Goal: Task Accomplishment & Management: Use online tool/utility

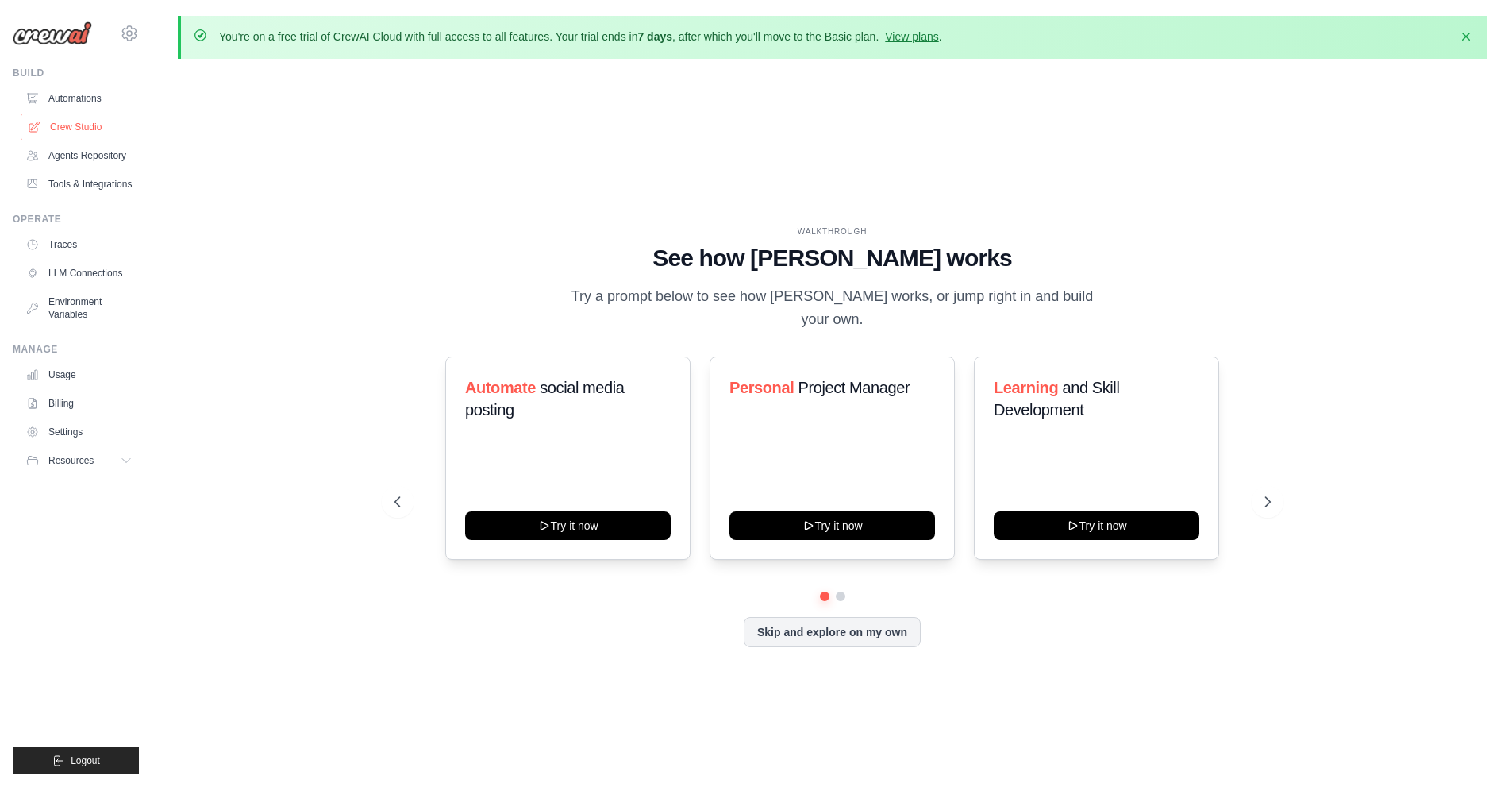
click at [83, 124] on link "Crew Studio" at bounding box center [81, 127] width 120 height 25
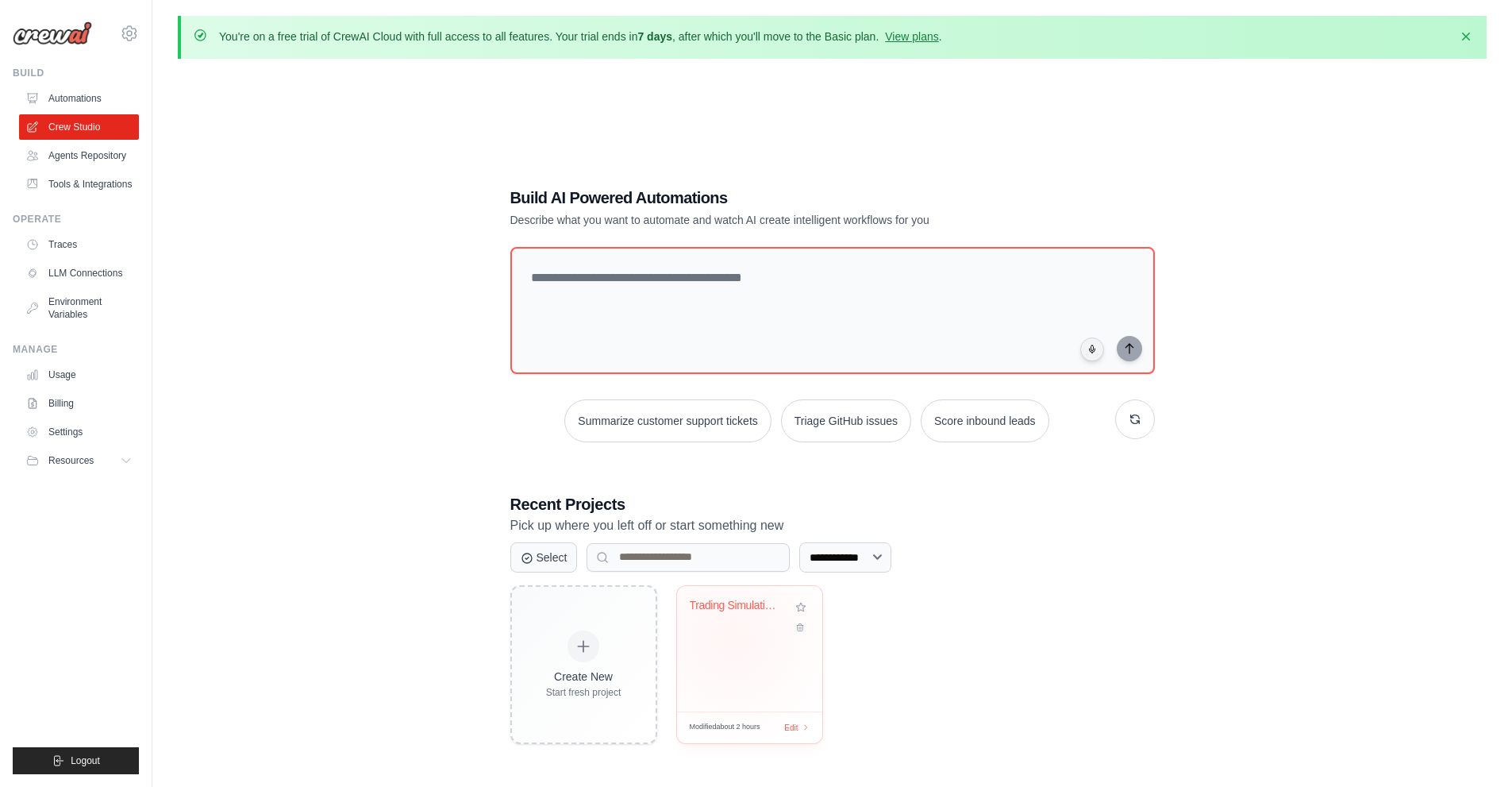
click at [732, 638] on div "Trading Simulation Platform Develop..." at bounding box center [750, 648] width 145 height 125
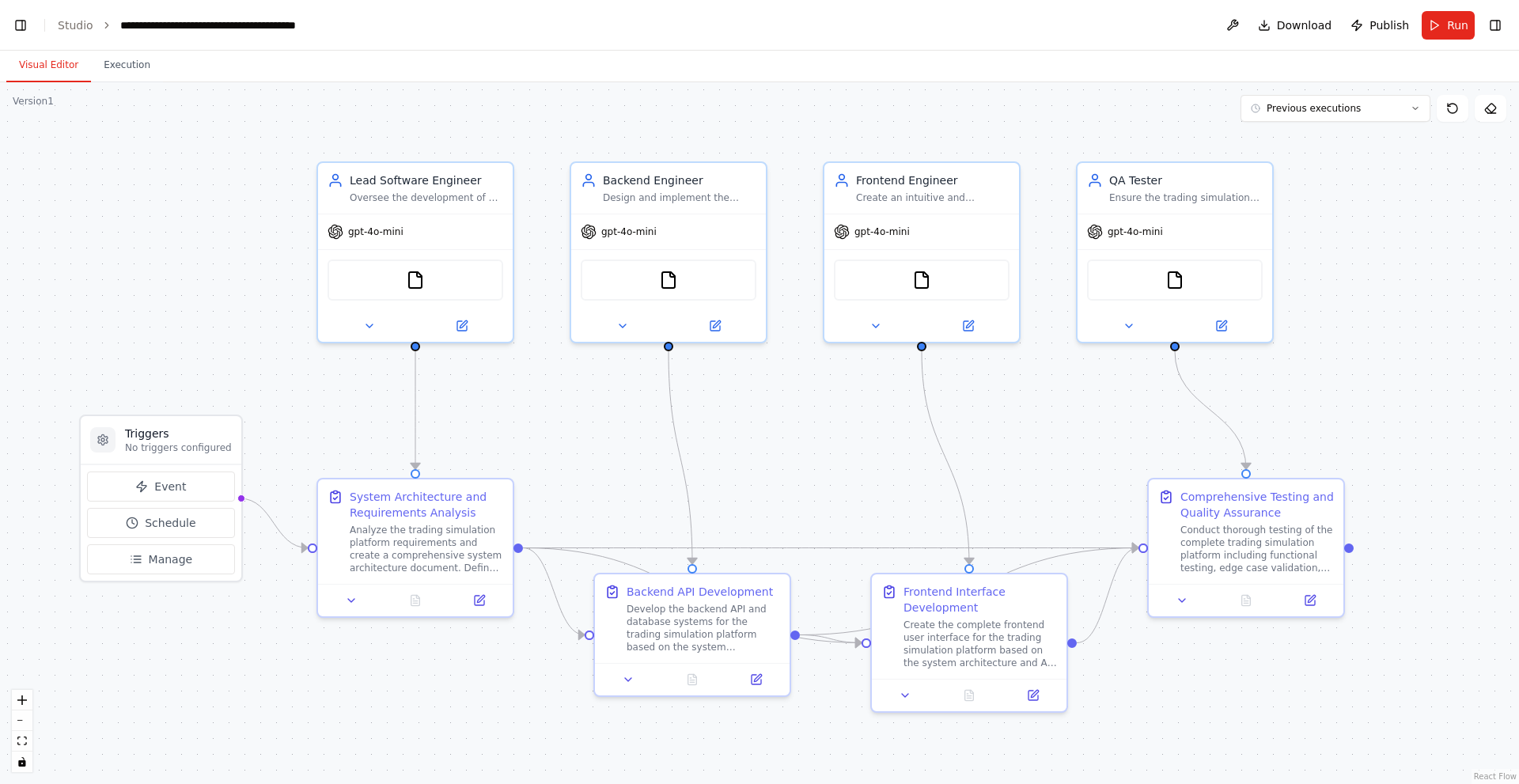
scroll to position [43198, 0]
click at [1367, 116] on button "Previous executions" at bounding box center [1336, 108] width 190 height 27
click at [1312, 139] on div "2h 7m ago" at bounding box center [1345, 137] width 158 height 13
click at [1291, 110] on span "2h 7m ago" at bounding box center [1292, 108] width 52 height 13
click at [1292, 169] on div "2h 7m ago" at bounding box center [1345, 163] width 158 height 13
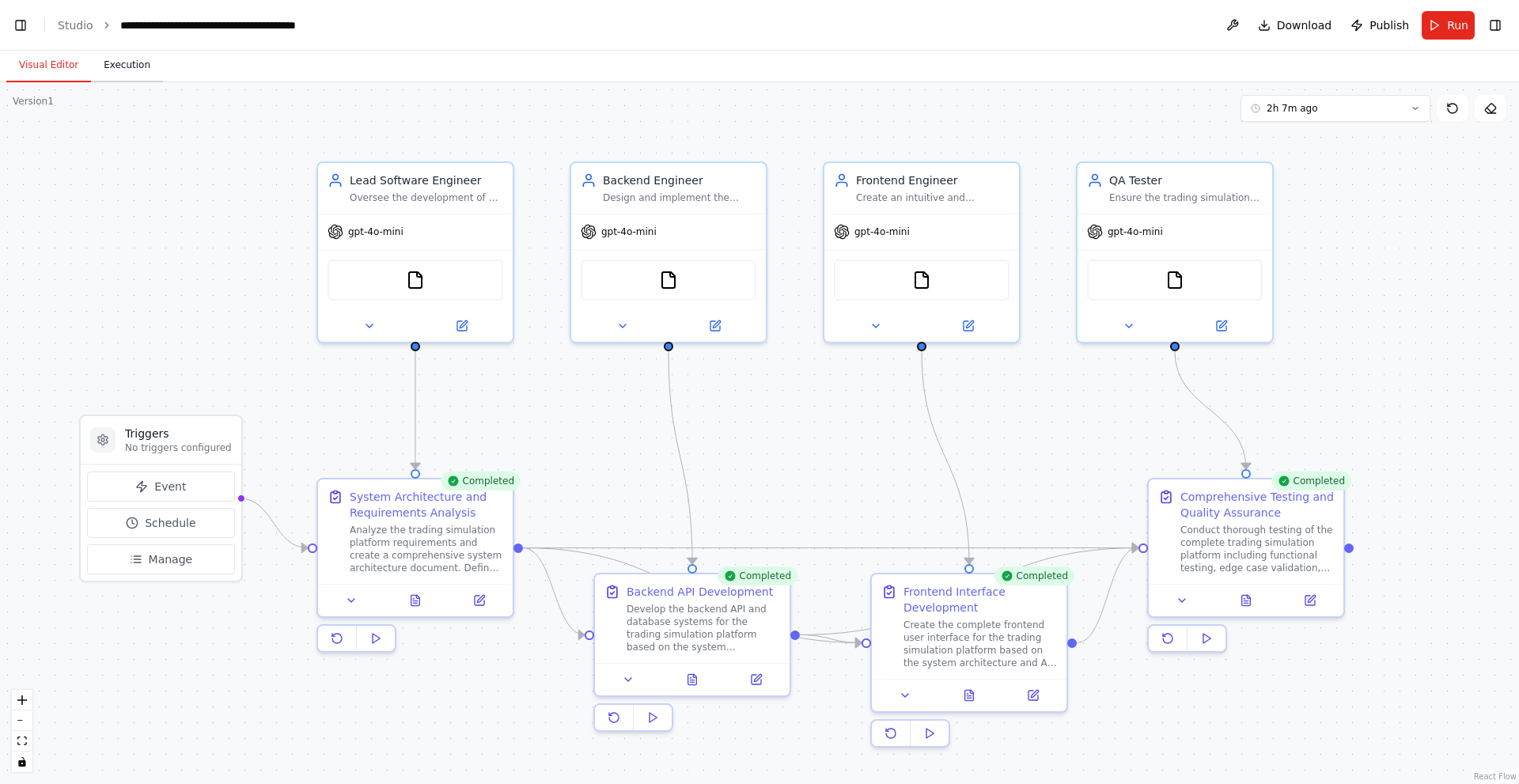
click at [136, 67] on button "Execution" at bounding box center [127, 65] width 72 height 33
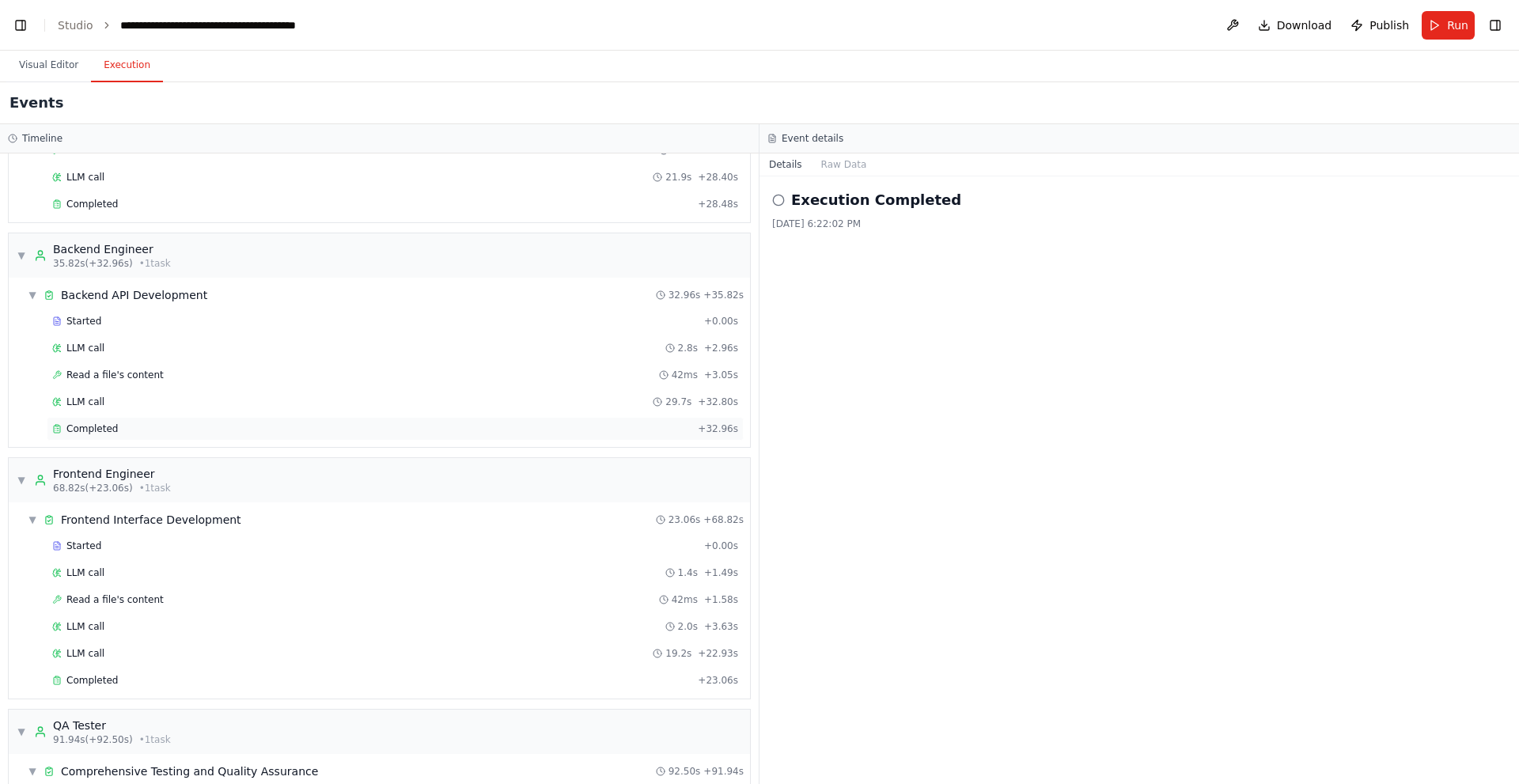
scroll to position [0, 0]
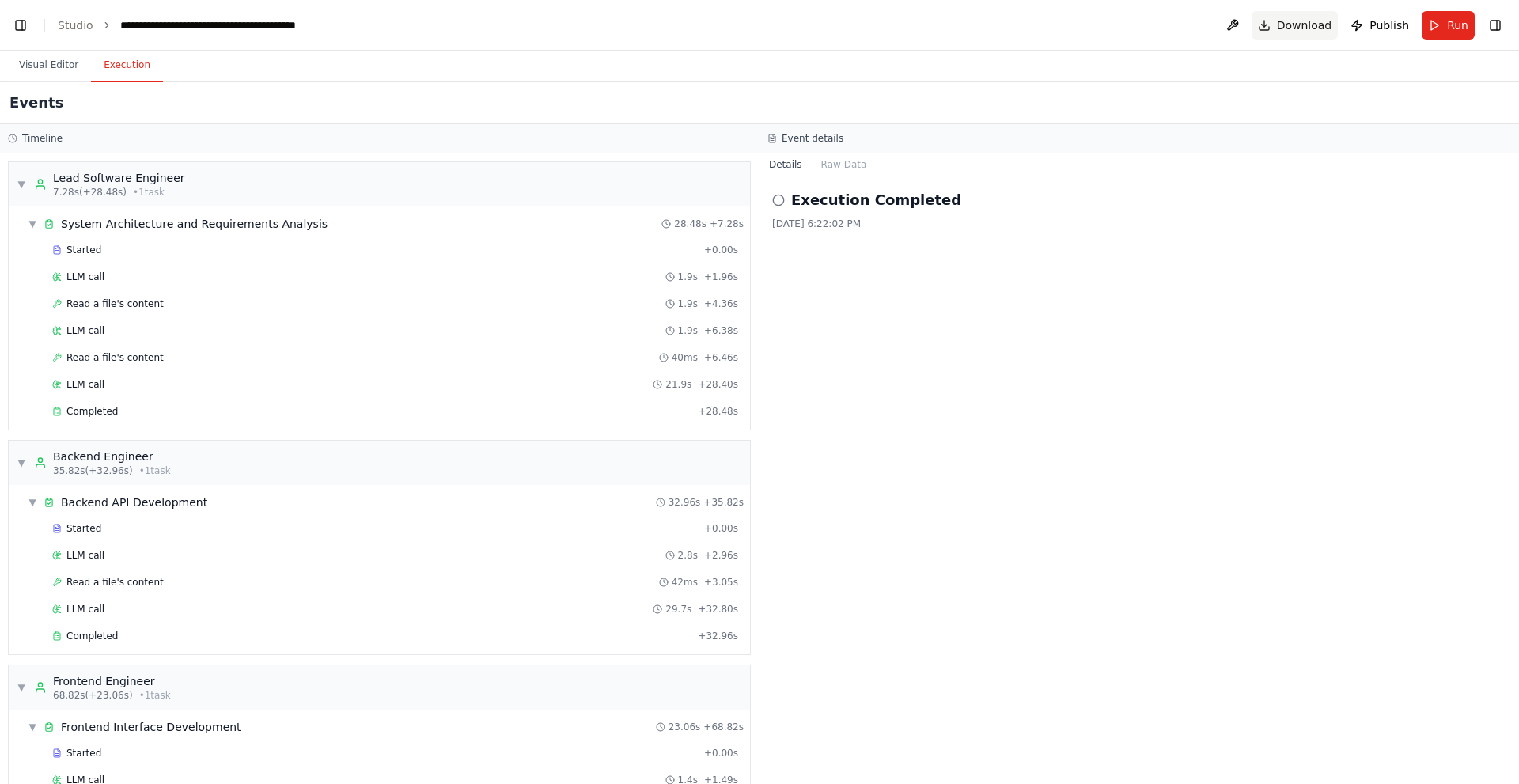
click at [1322, 23] on span "Download" at bounding box center [1304, 25] width 55 height 16
click at [1313, 23] on span "Download" at bounding box center [1304, 25] width 55 height 16
